Goal: Task Accomplishment & Management: Manage account settings

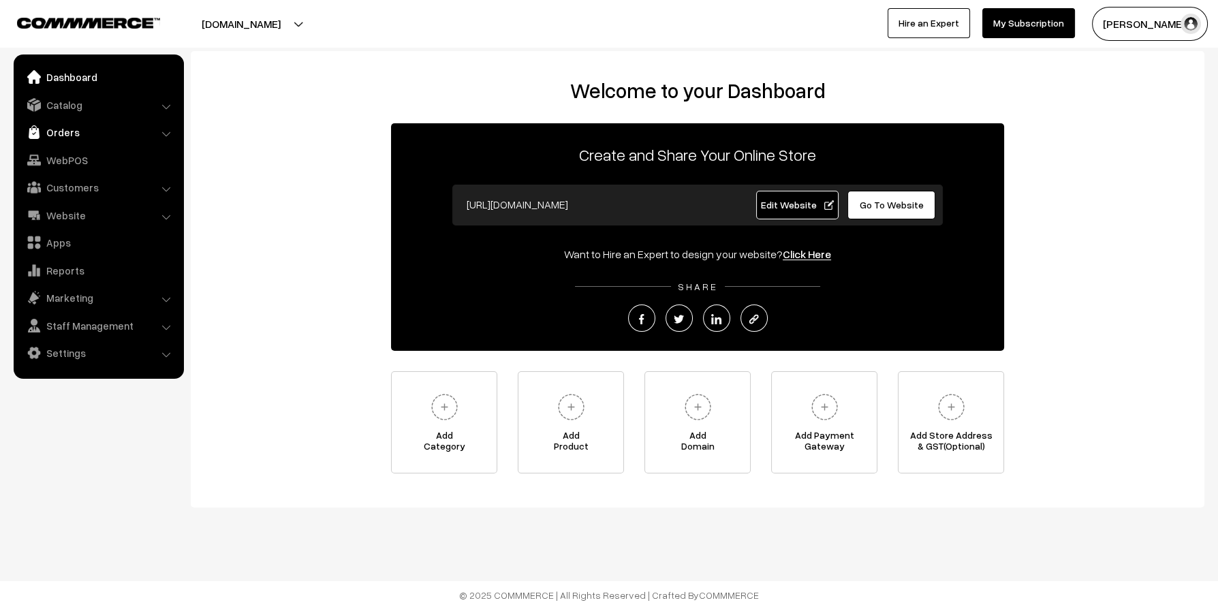
click at [63, 124] on link "Orders" at bounding box center [98, 132] width 162 height 25
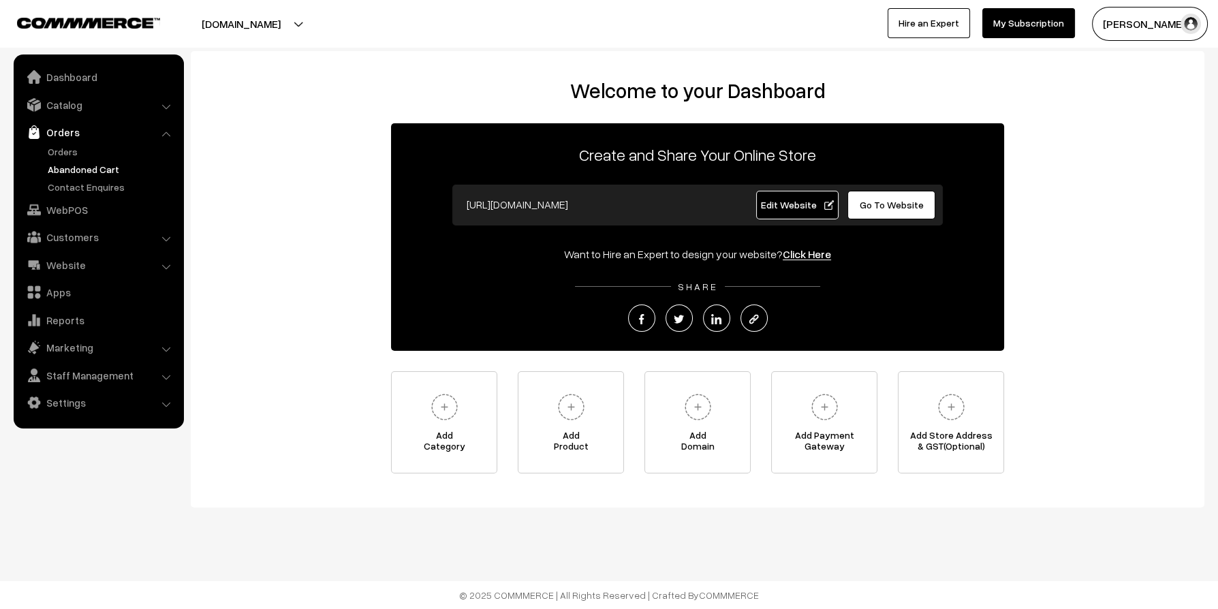
click at [102, 164] on link "Abandoned Cart" at bounding box center [111, 169] width 135 height 14
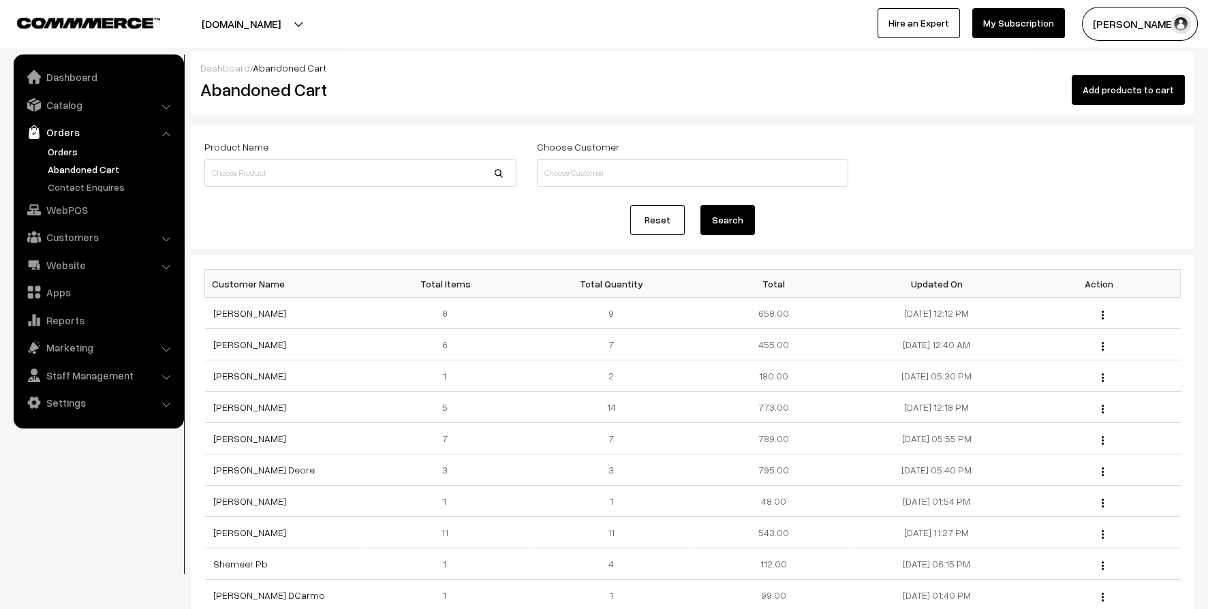
click at [65, 147] on link "Orders" at bounding box center [111, 151] width 135 height 14
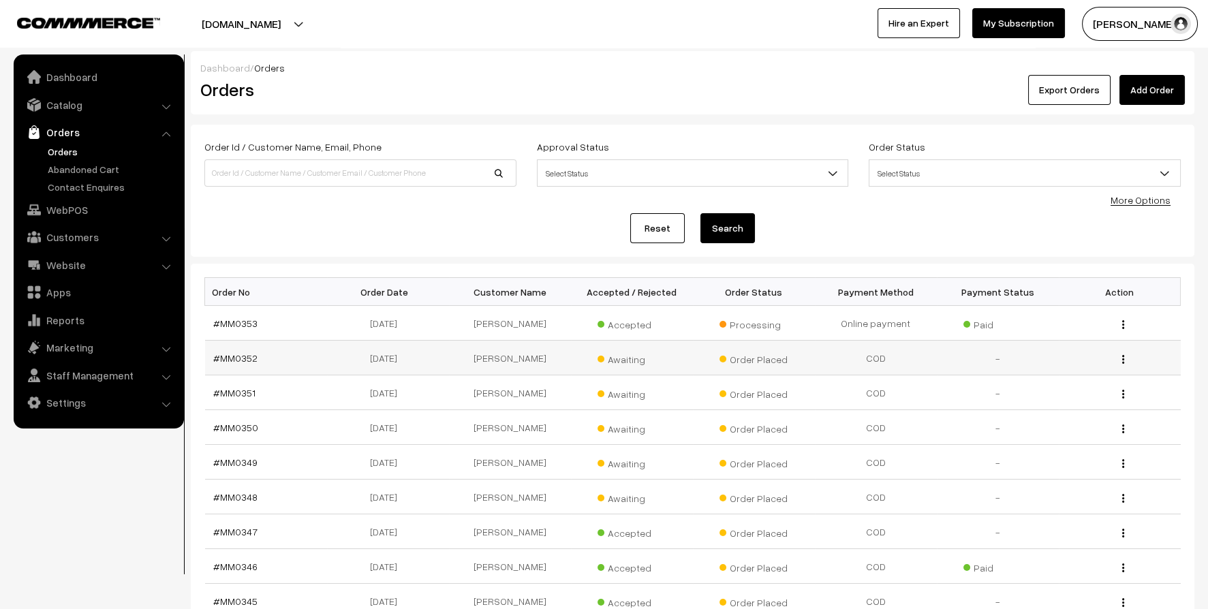
click at [514, 352] on td "[PERSON_NAME]" at bounding box center [510, 358] width 122 height 35
click at [226, 358] on link "#MM0352" at bounding box center [235, 358] width 44 height 12
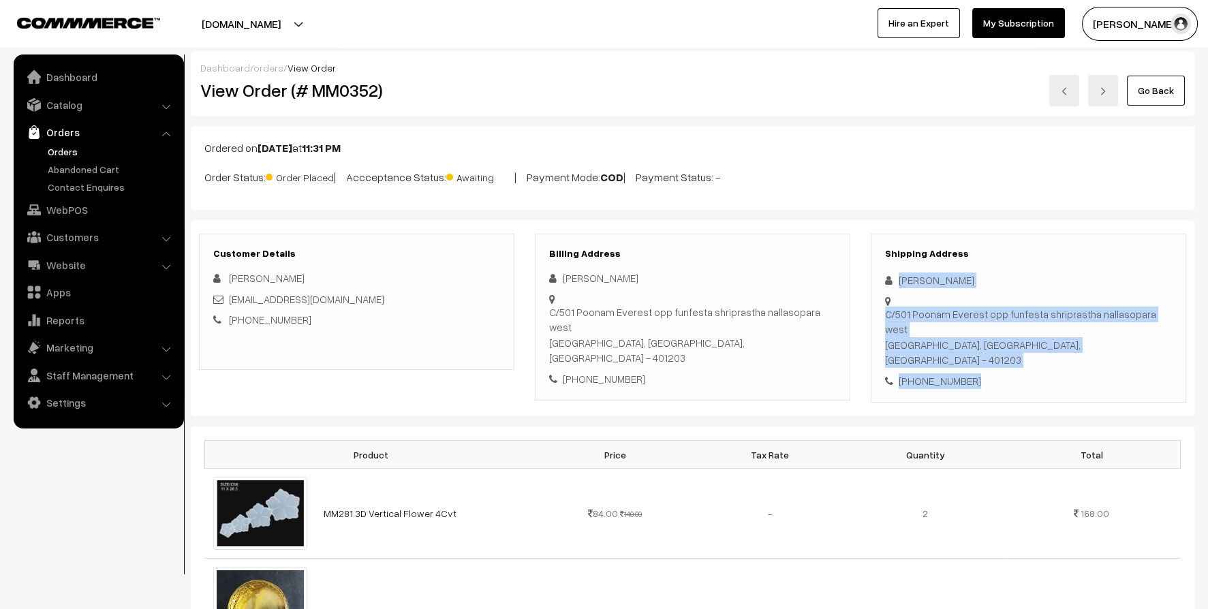
drag, startPoint x: 897, startPoint y: 280, endPoint x: 972, endPoint y: 349, distance: 101.7
click at [972, 349] on div "Shipping Address Ankita bera C/501 Poonam Everest opp funfesta shriprastha nall…" at bounding box center [1028, 319] width 315 height 170
copy div "Ankita bera C/501 Poonam Everest opp funfesta shriprastha nallasopara west Palg…"
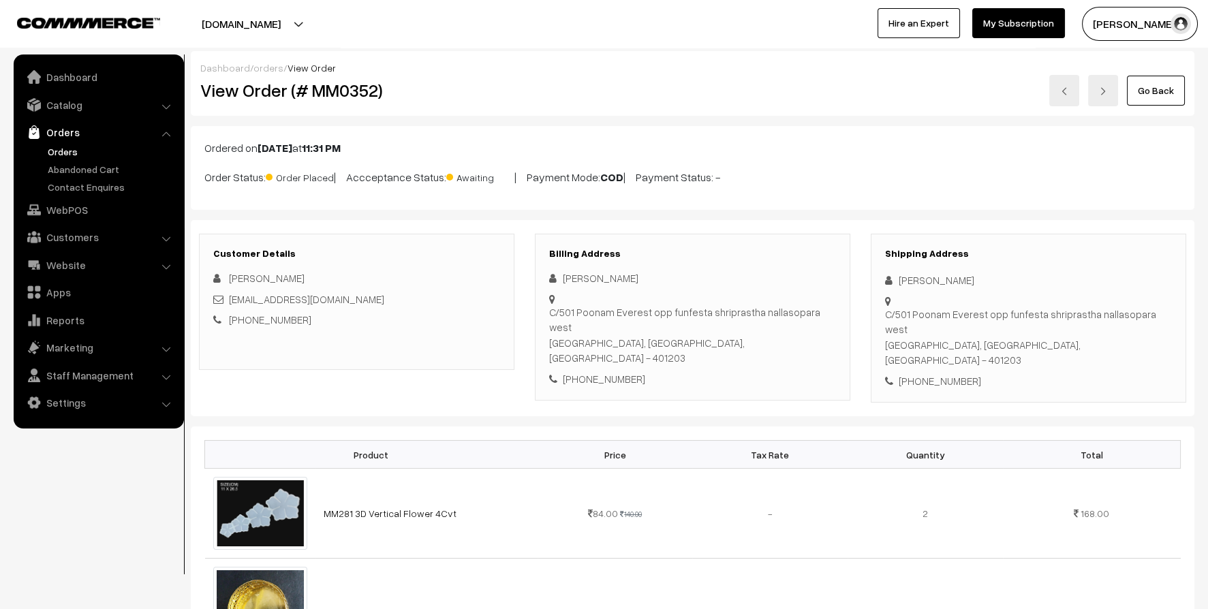
drag, startPoint x: 886, startPoint y: 316, endPoint x: 999, endPoint y: 341, distance: 115.9
click at [999, 341] on div "Shipping Address Ankita bera C/501 Poonam Everest opp funfesta shriprastha nall…" at bounding box center [1028, 319] width 315 height 170
copy div "C/501 Poonam Everest opp funfesta shriprastha nallasopara west Palghar, Maharas…"
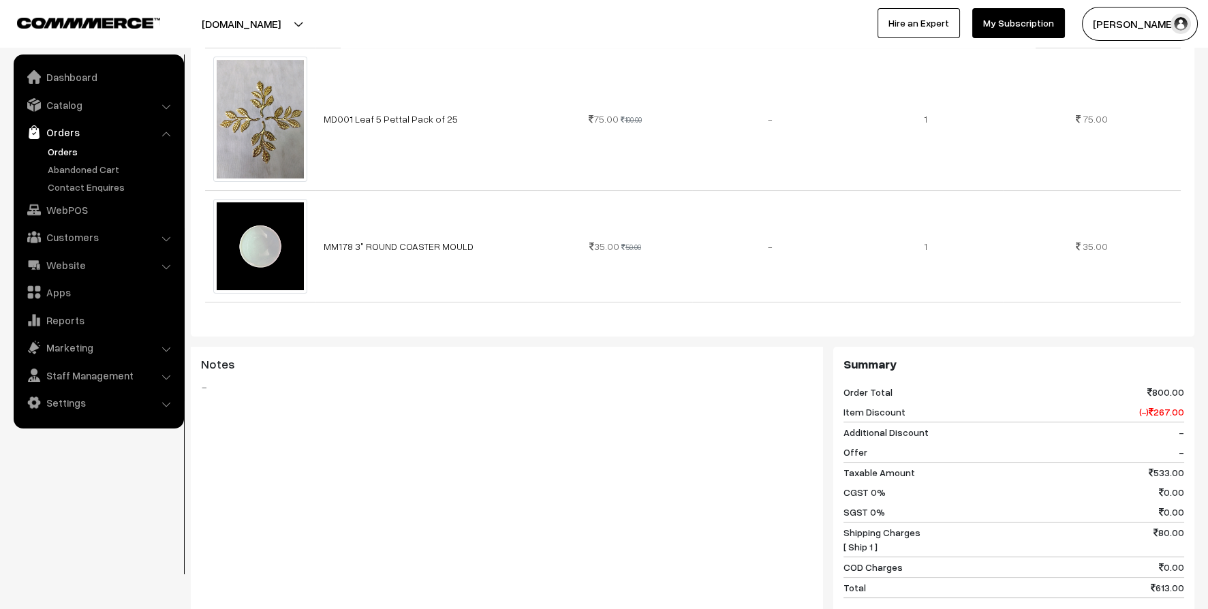
scroll to position [749, 0]
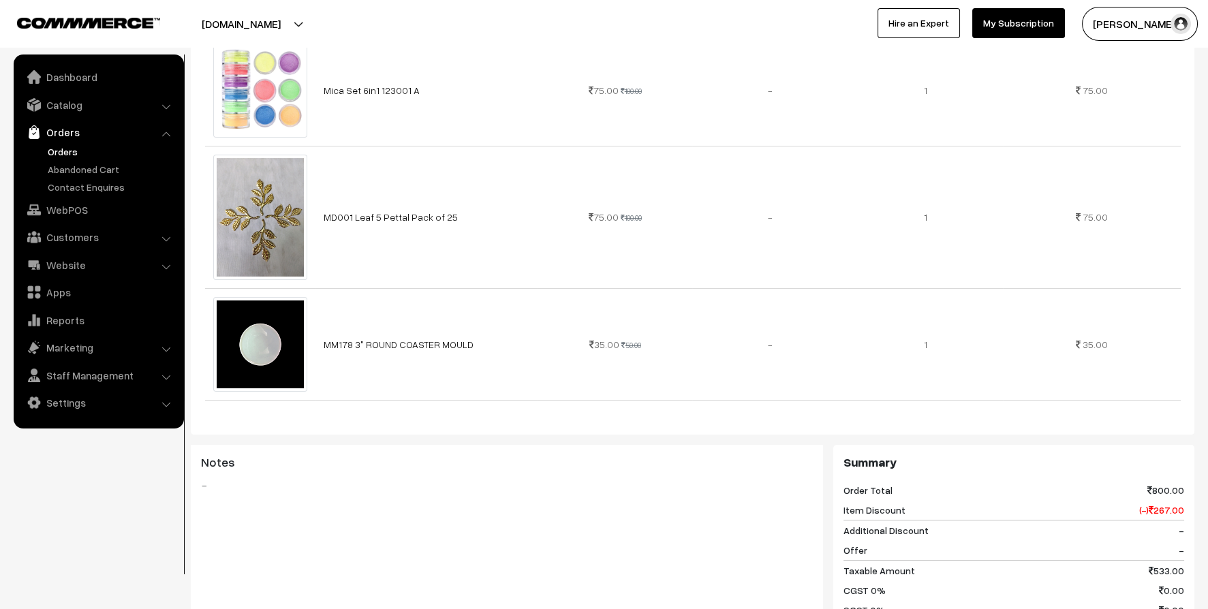
click at [61, 147] on link "Orders" at bounding box center [111, 151] width 135 height 14
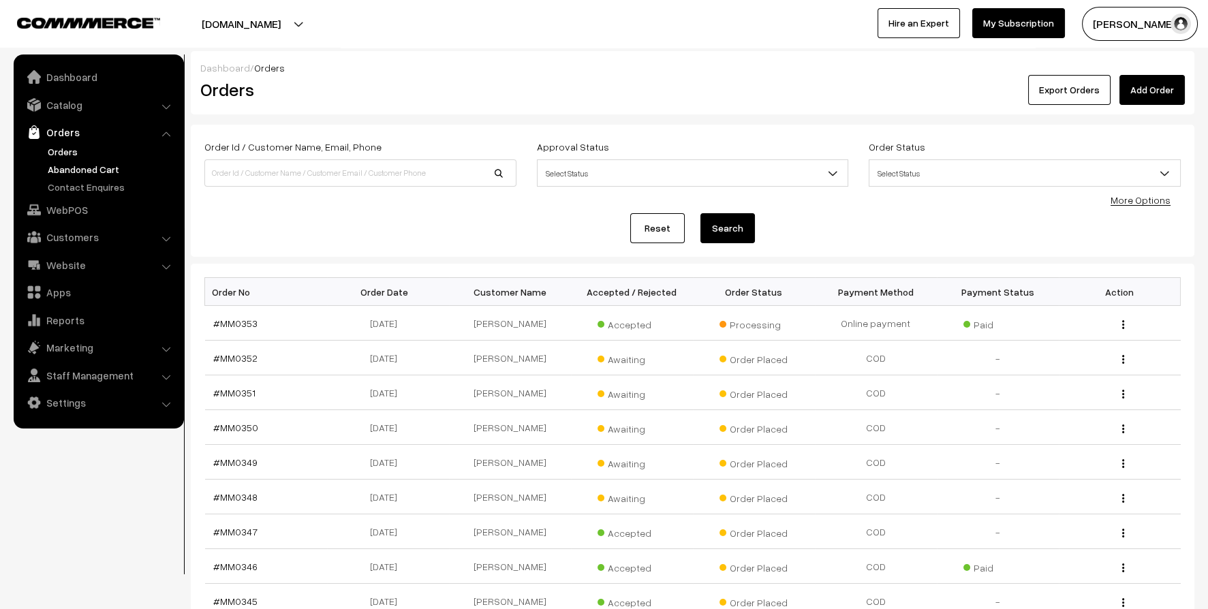
click at [49, 164] on link "Abandoned Cart" at bounding box center [111, 169] width 135 height 14
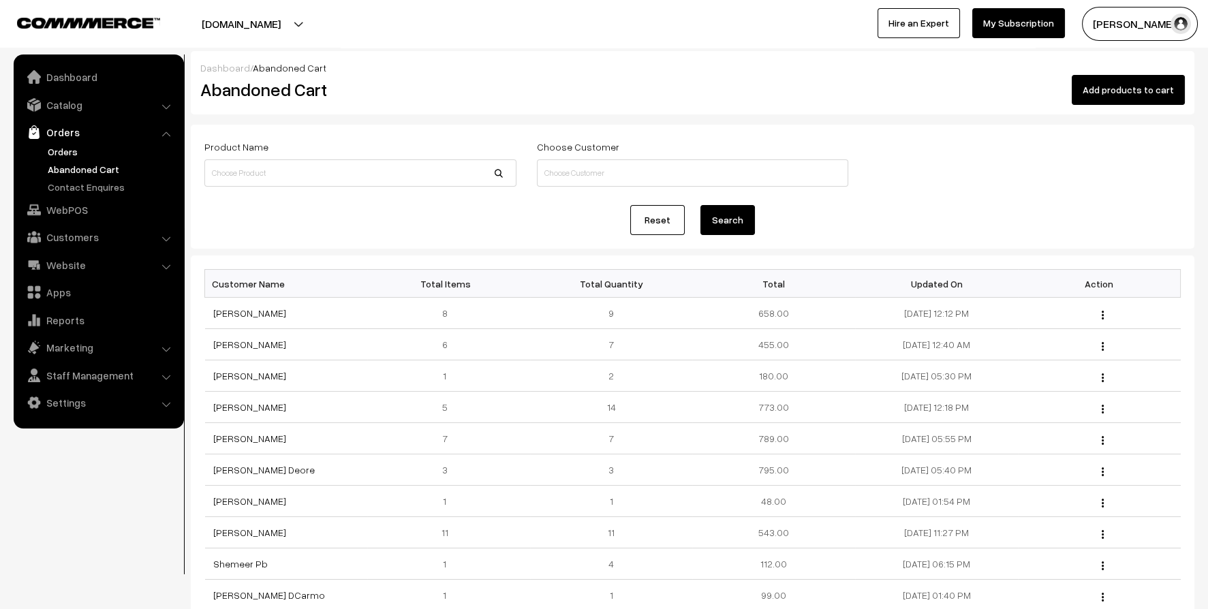
click at [59, 153] on link "Orders" at bounding box center [111, 151] width 135 height 14
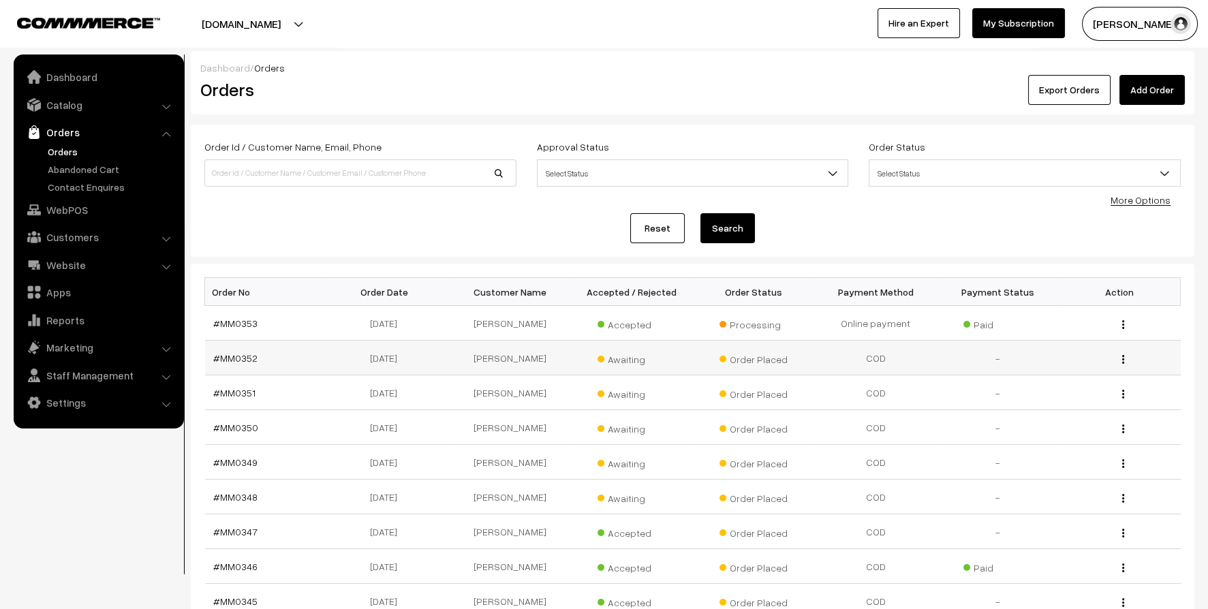
click at [620, 360] on span "Awaiting" at bounding box center [631, 358] width 68 height 18
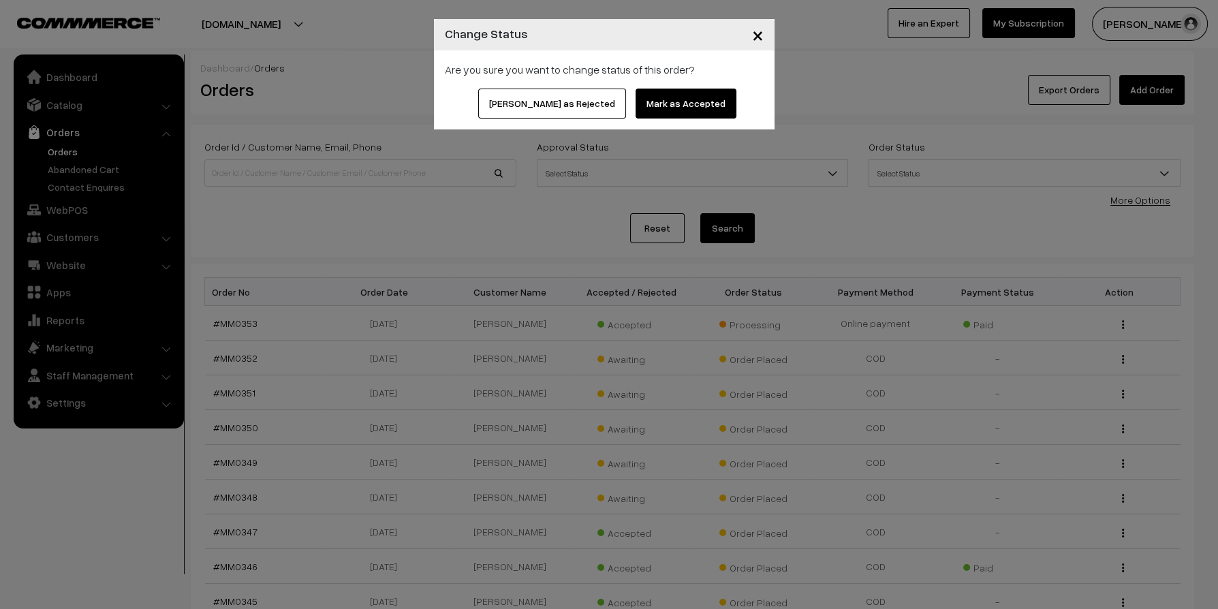
click at [640, 105] on button "Mark as Accepted" at bounding box center [686, 104] width 101 height 30
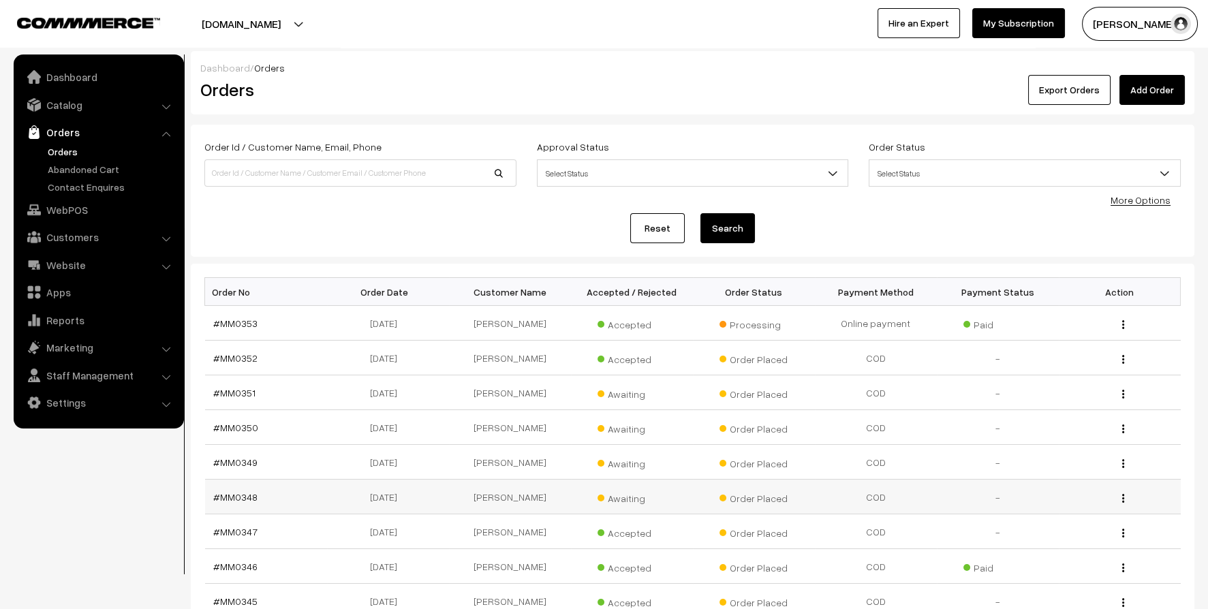
click at [618, 493] on span "Awaiting" at bounding box center [631, 497] width 68 height 18
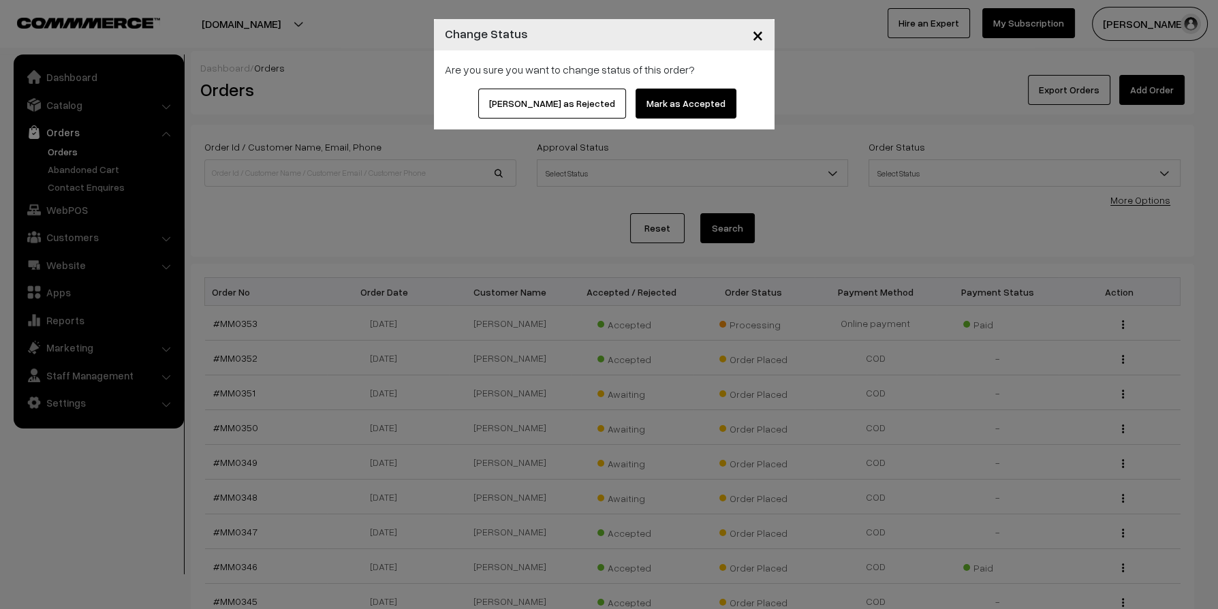
click at [655, 102] on button "Mark as Accepted" at bounding box center [686, 104] width 101 height 30
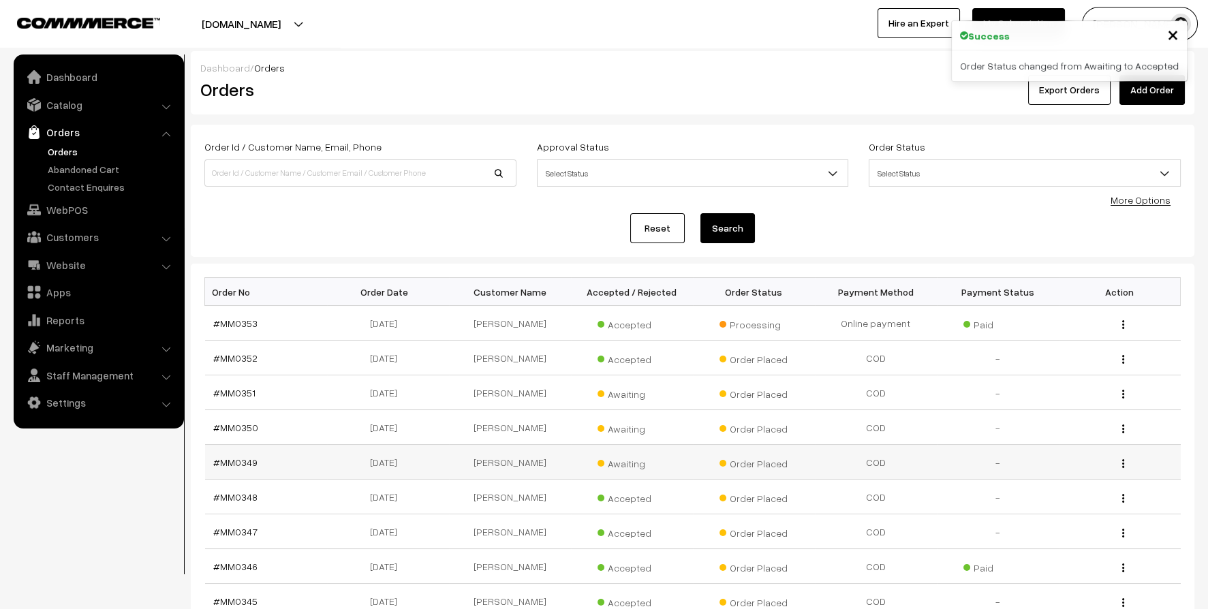
click at [625, 466] on span "Awaiting" at bounding box center [631, 462] width 68 height 18
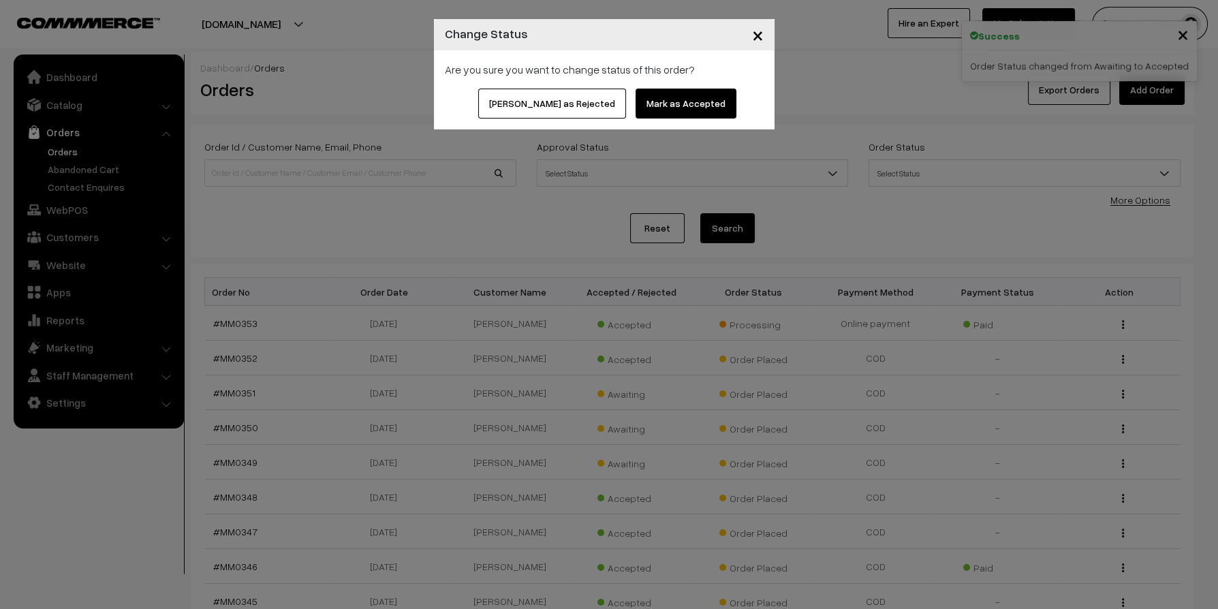
click at [671, 102] on button "Mark as Accepted" at bounding box center [686, 104] width 101 height 30
click at [699, 107] on button "Mark as Accepted" at bounding box center [686, 104] width 101 height 30
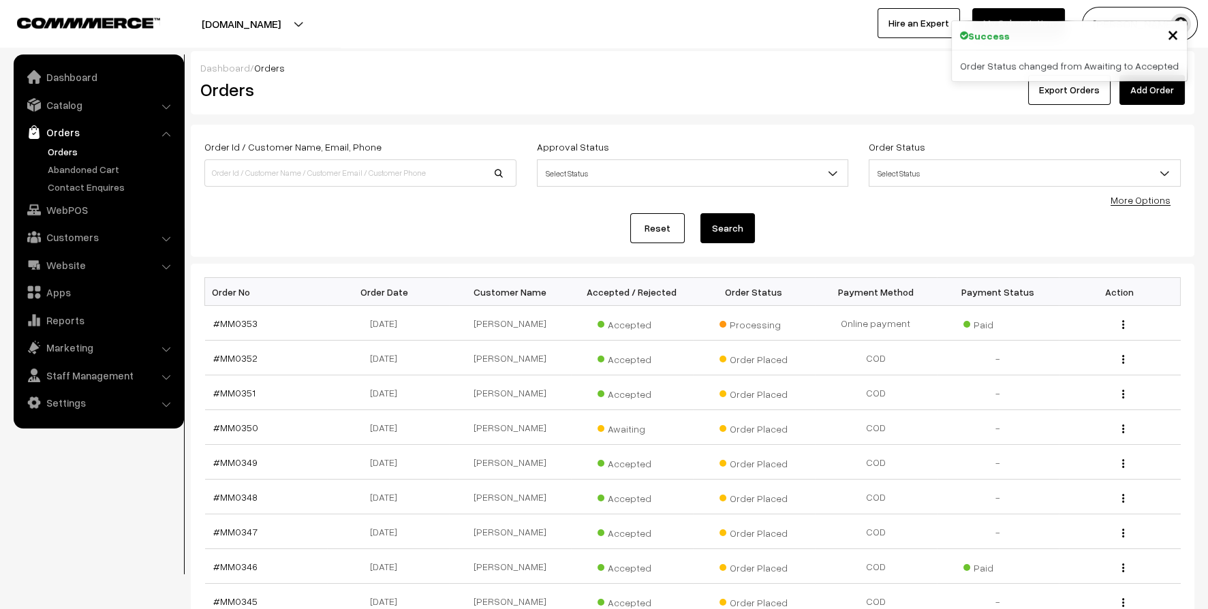
click at [626, 392] on span "Accepted" at bounding box center [631, 393] width 68 height 18
click at [610, 431] on span "Awaiting" at bounding box center [631, 427] width 68 height 18
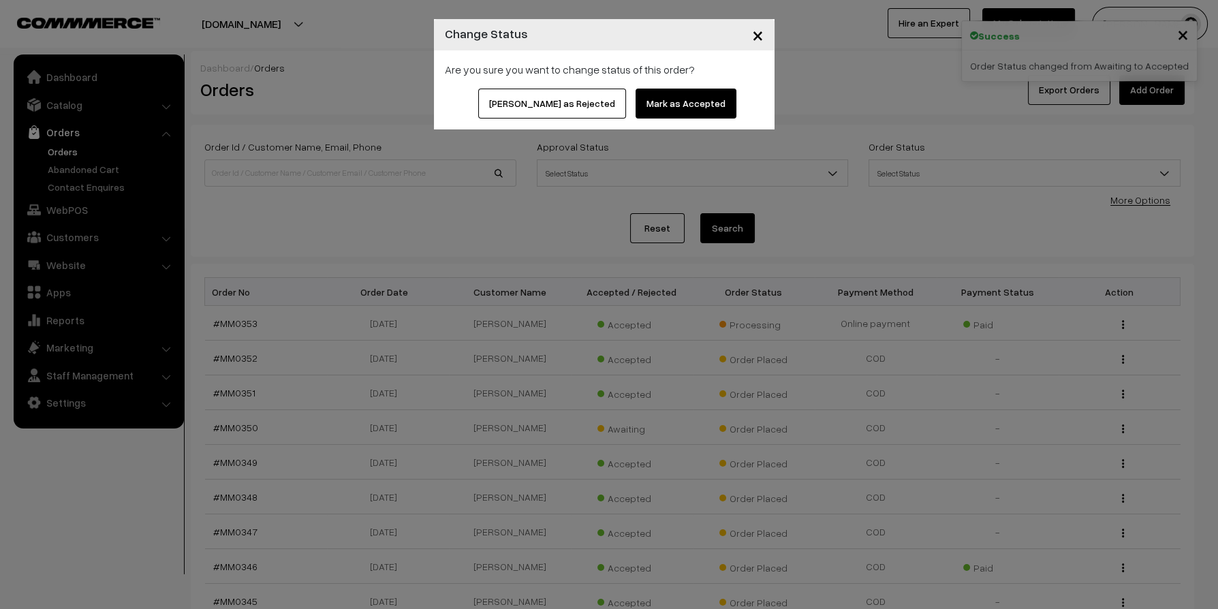
click at [672, 100] on button "Mark as Accepted" at bounding box center [686, 104] width 101 height 30
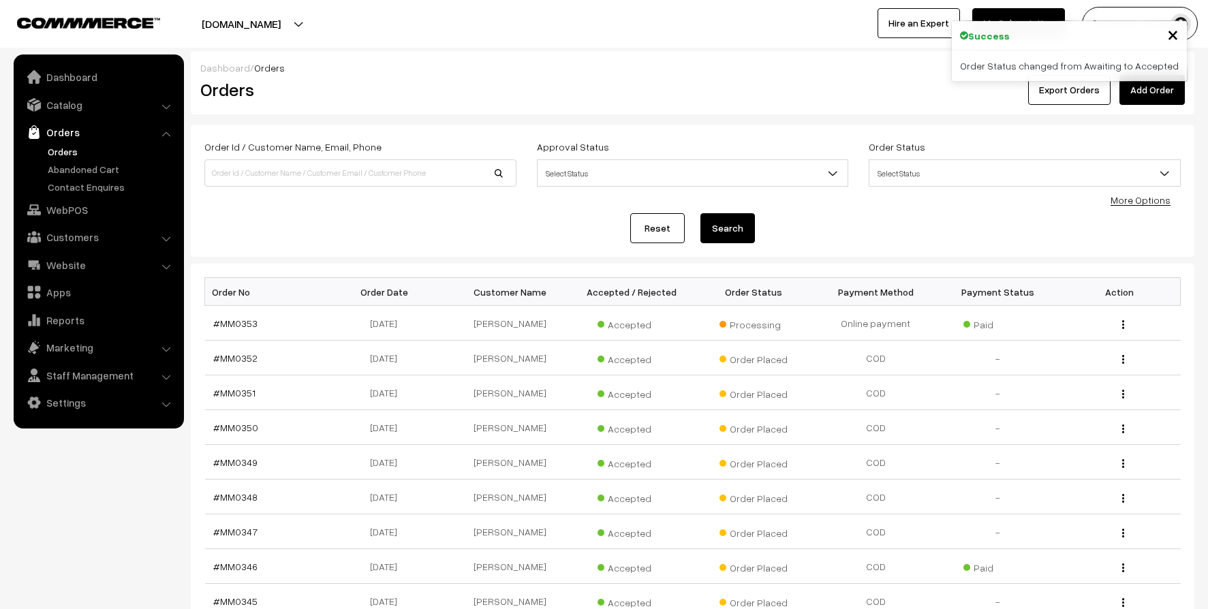
scroll to position [214, 0]
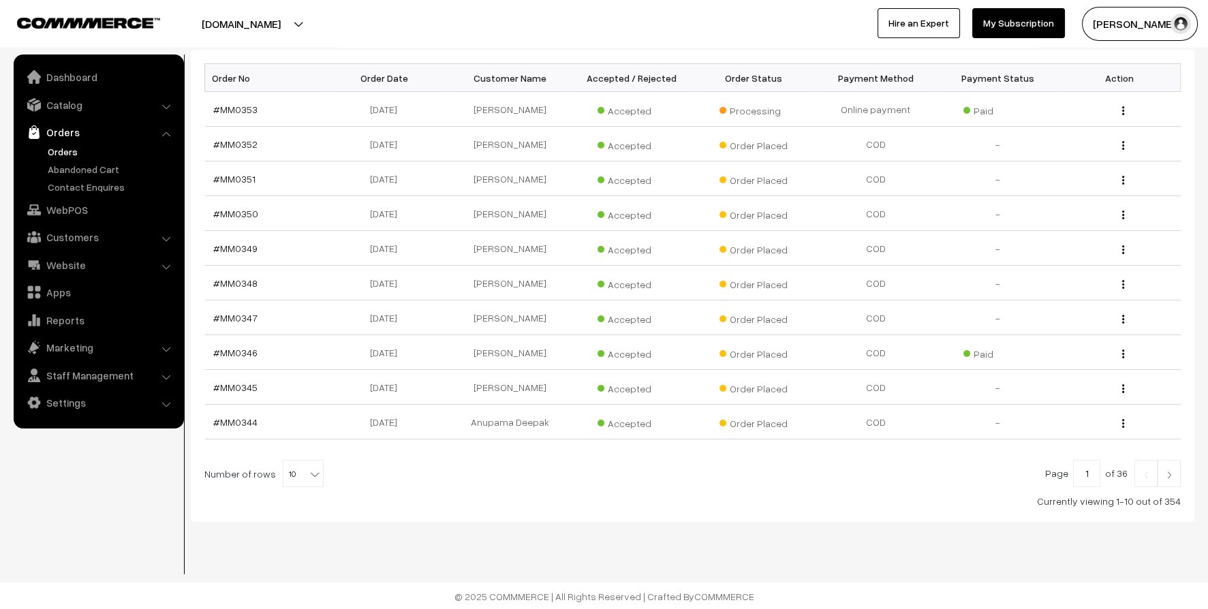
click at [1168, 477] on img at bounding box center [1169, 475] width 12 height 8
